Goal: Transaction & Acquisition: Purchase product/service

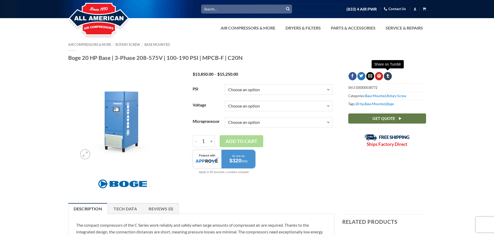
click at [257, 88] on select "Choose an option 100 125 150 190" at bounding box center [279, 90] width 108 height 10
select select "125"
click at [225, 85] on select "Choose an option 100 125 150 190" at bounding box center [279, 90] width 108 height 10
click at [261, 103] on select "Choose an option 3/60/200V 3/60/208V 3/60/230V 3/60/460V 3/60/575V" at bounding box center [279, 106] width 108 height 10
select select "3-60-460v"
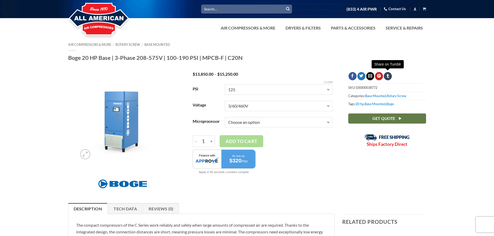
click at [225, 101] on select "Choose an option 3/60/200V 3/60/208V 3/60/230V 3/60/460V 3/60/575V" at bounding box center [279, 106] width 108 height 10
drag, startPoint x: 271, startPoint y: 118, endPoint x: 269, endPoint y: 120, distance: 3.5
click at [271, 118] on select "Choose an option Base Focus 2.0" at bounding box center [279, 122] width 108 height 10
select select "focus-2-0"
click at [225, 117] on select "Choose an option Base Focus 2.0" at bounding box center [279, 122] width 108 height 10
